Goal: Check status: Check status

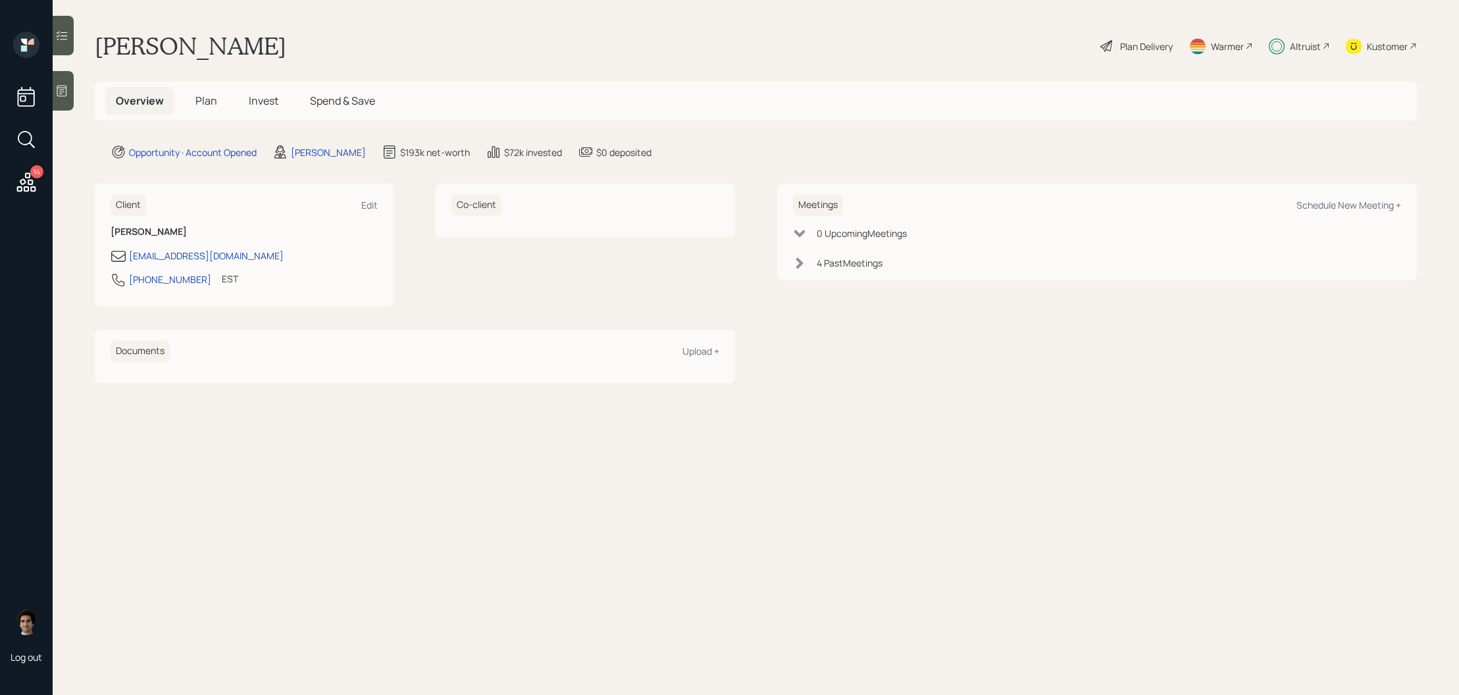
click at [270, 94] on span "Invest" at bounding box center [264, 100] width 30 height 14
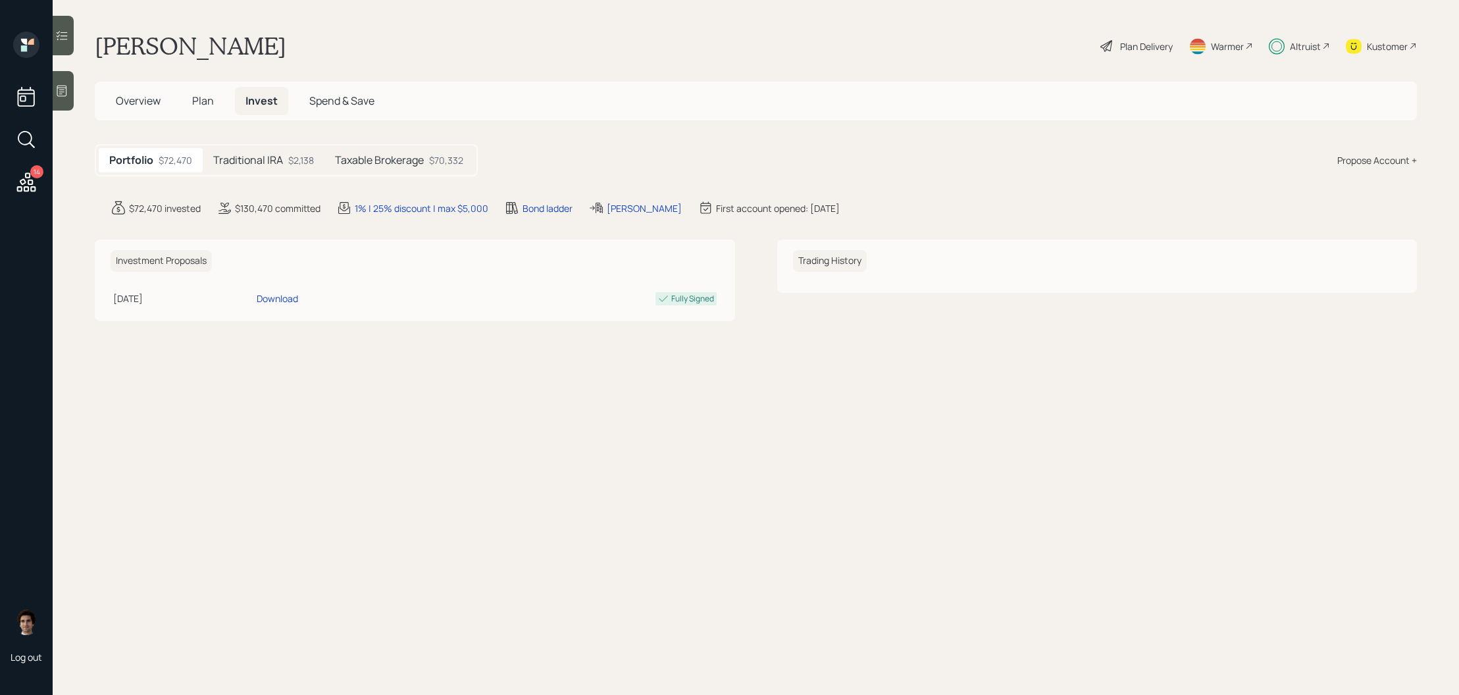
click at [387, 154] on h5 "Taxable Brokerage" at bounding box center [379, 160] width 89 height 12
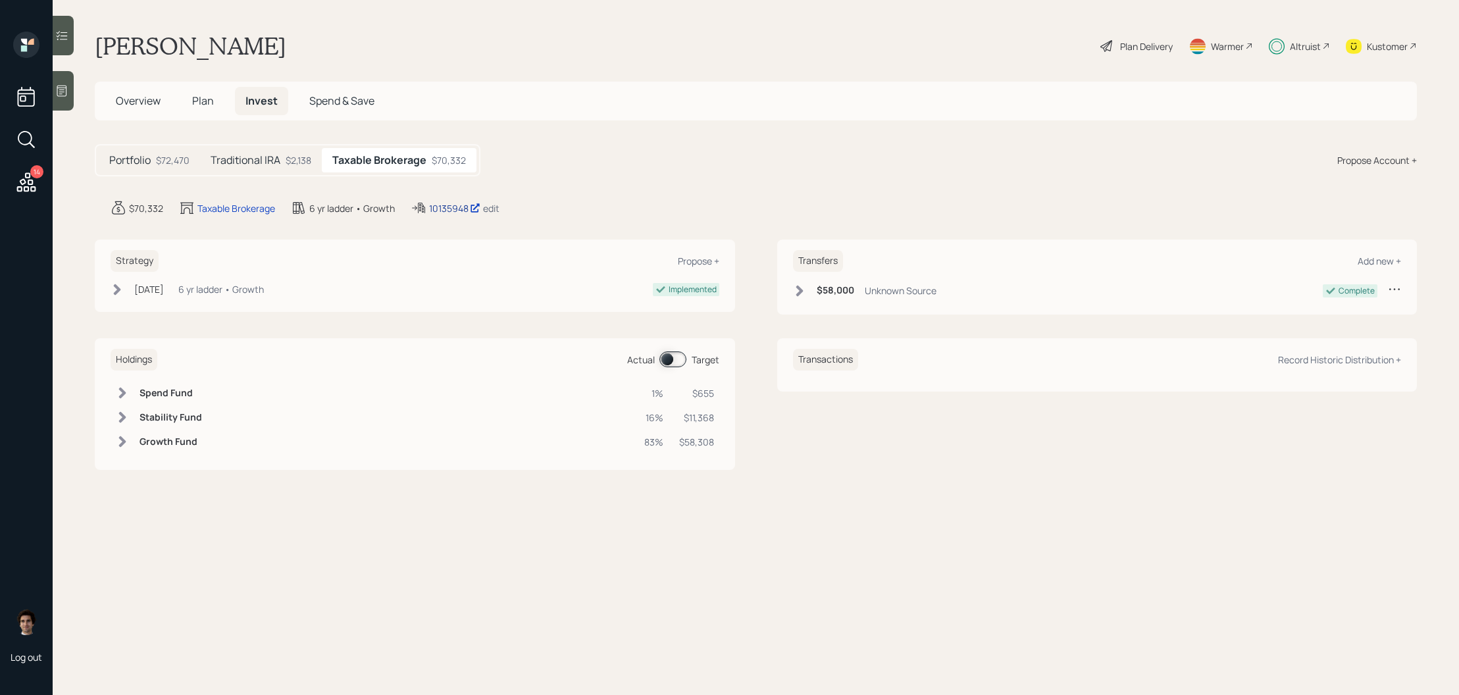
click at [441, 203] on div "10135948" at bounding box center [454, 208] width 51 height 14
